Goal: Information Seeking & Learning: Learn about a topic

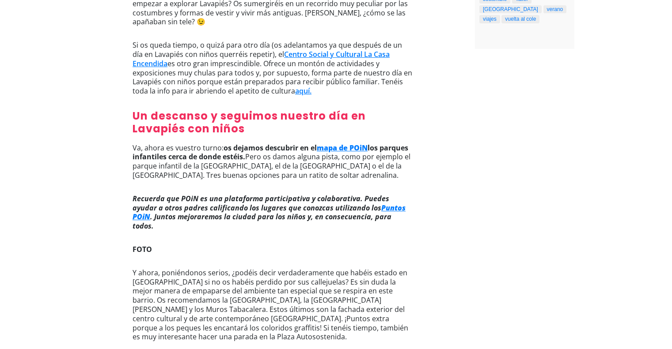
scroll to position [583, 0]
click at [254, 110] on h2 "Un descanso y seguimos nuestro día en Lavapiés con niños" at bounding box center [273, 125] width 281 height 30
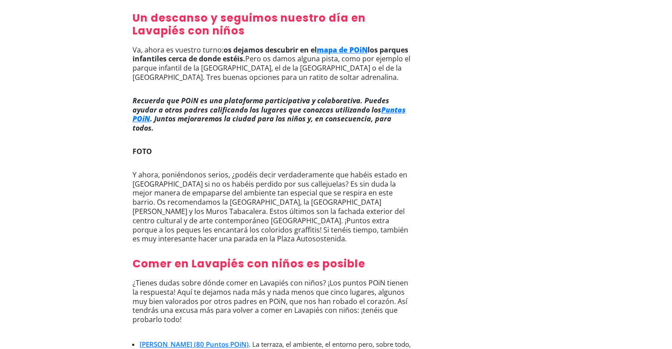
scroll to position [684, 0]
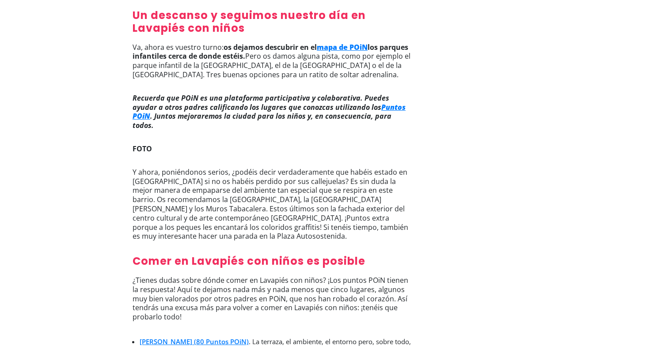
click at [345, 42] on strong "mapa de POiN" at bounding box center [342, 47] width 51 height 10
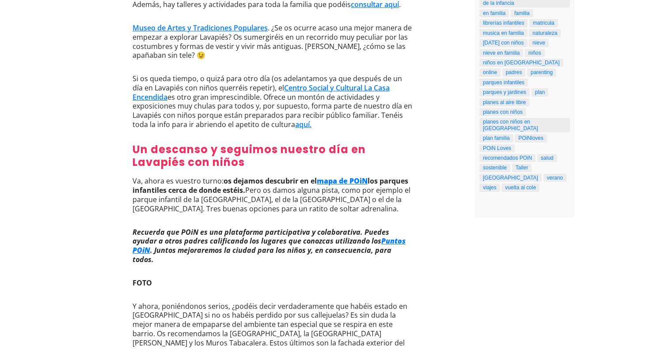
scroll to position [549, 0]
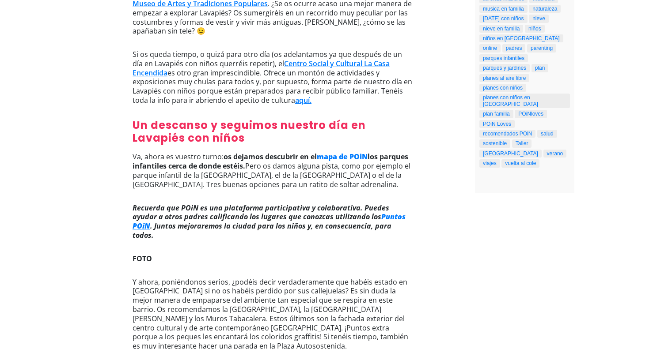
scroll to position [443, 0]
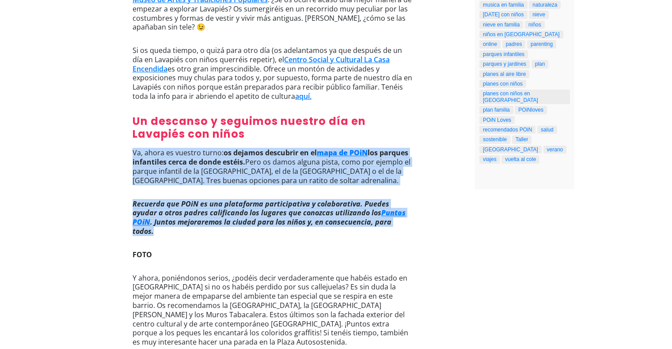
drag, startPoint x: 134, startPoint y: 135, endPoint x: 408, endPoint y: 210, distance: 283.6
click at [408, 210] on div "¿Lavapiés con niños? Sí y mil veces sí. Qué hacer, dónde comer y qué hay que sa…" at bounding box center [273, 331] width 281 height 1283
copy div "Va, ahora es vuestro turno: os dejamos descubrir en el mapa de POiN los parques…"
